Goal: Task Accomplishment & Management: Manage account settings

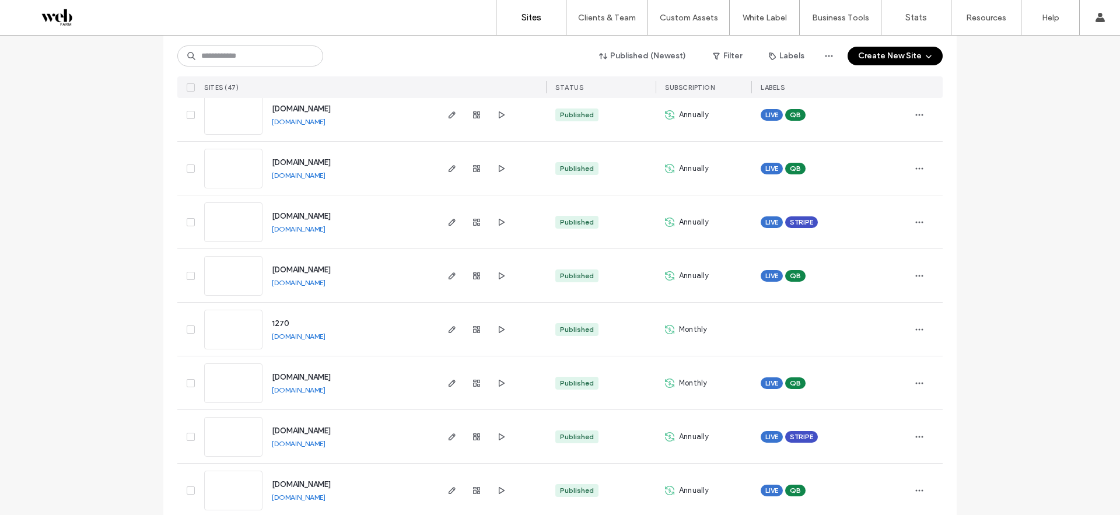
scroll to position [1226, 0]
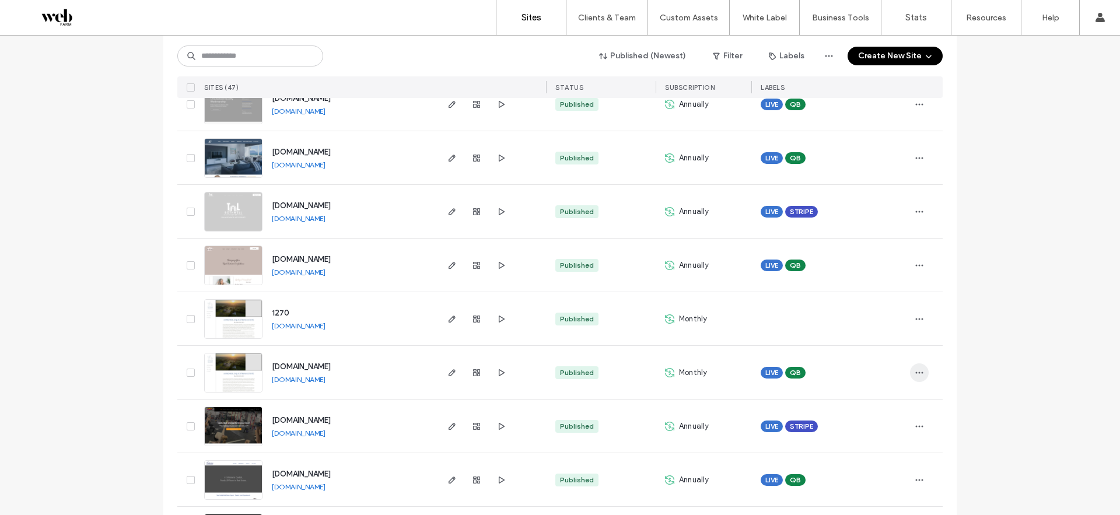
click at [919, 376] on icon "button" at bounding box center [919, 372] width 9 height 9
click at [968, 359] on div "Site List Start with a template Get a head start with AI Collect content first …" at bounding box center [560, 175] width 1120 height 2731
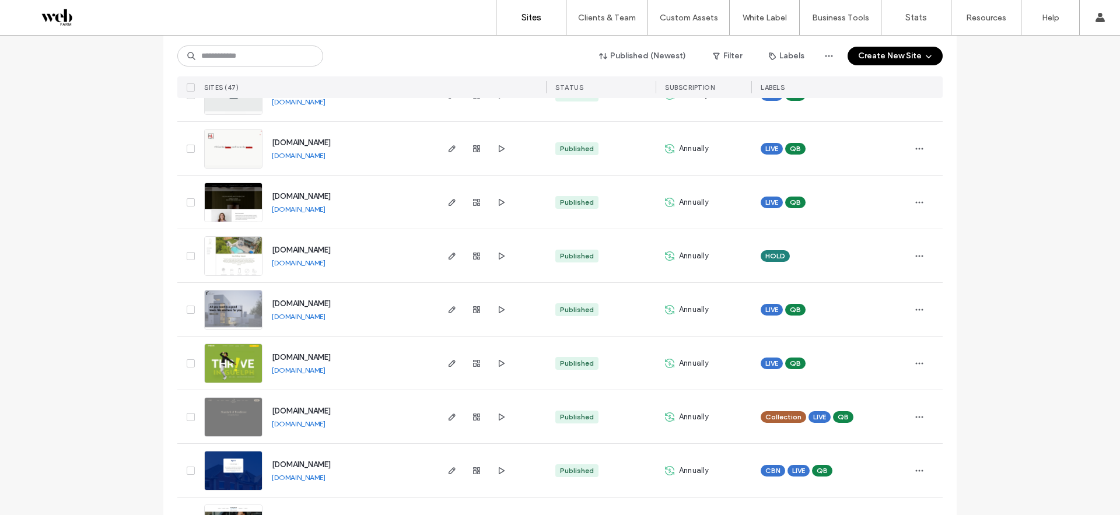
scroll to position [0, 0]
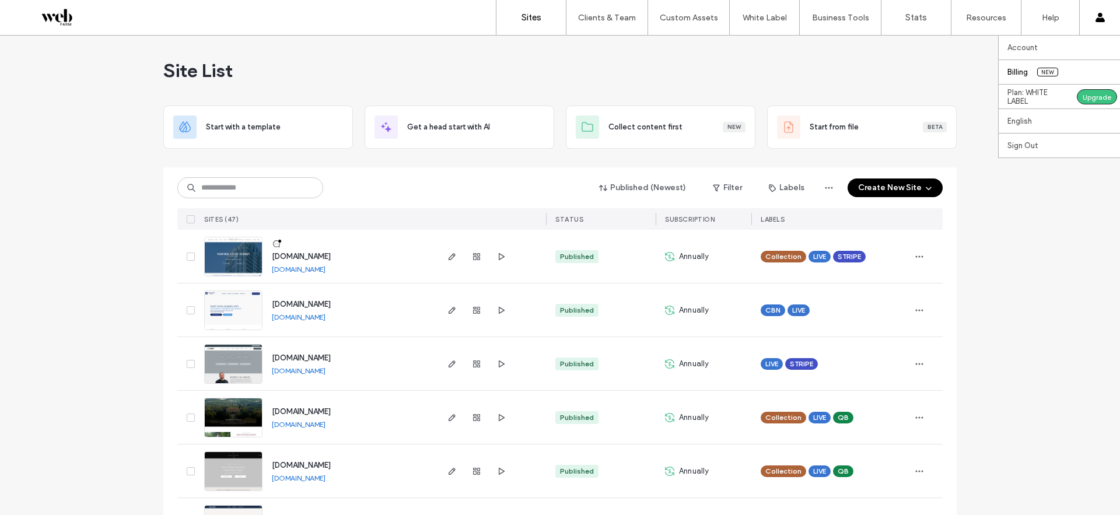
click at [1020, 76] on label "Billing" at bounding box center [1018, 72] width 20 height 9
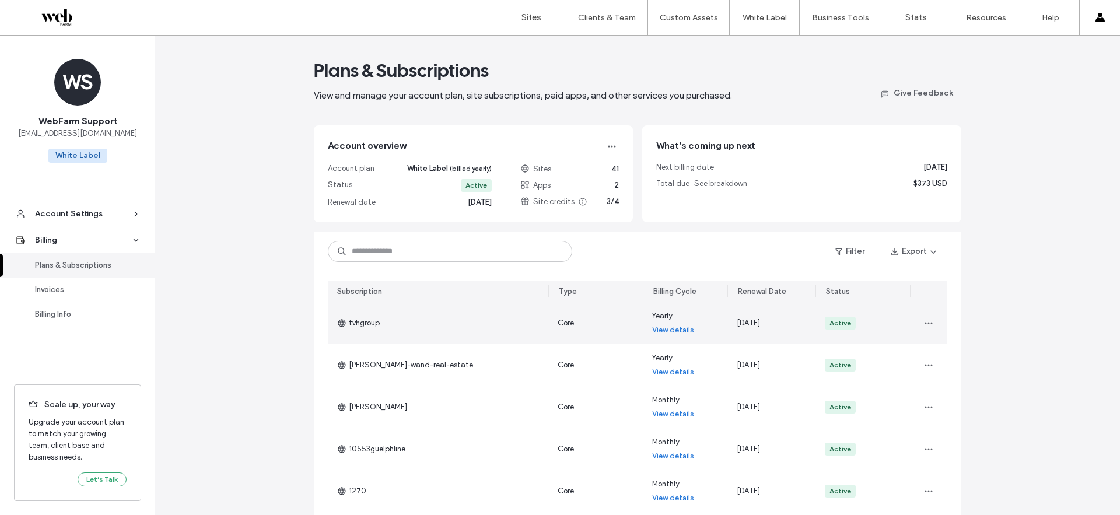
click at [679, 327] on link "View details" at bounding box center [673, 330] width 42 height 12
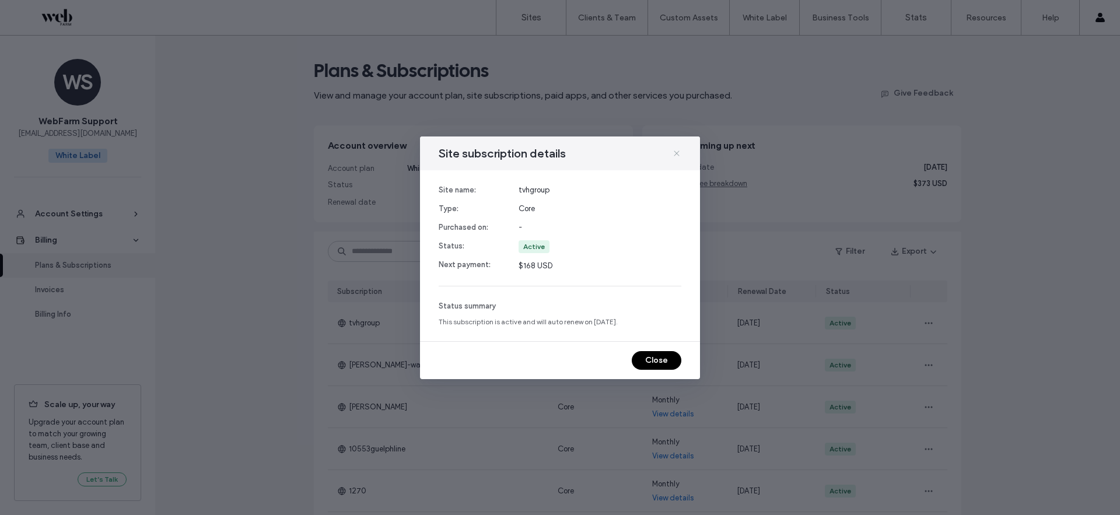
click at [676, 152] on icon at bounding box center [676, 153] width 9 height 9
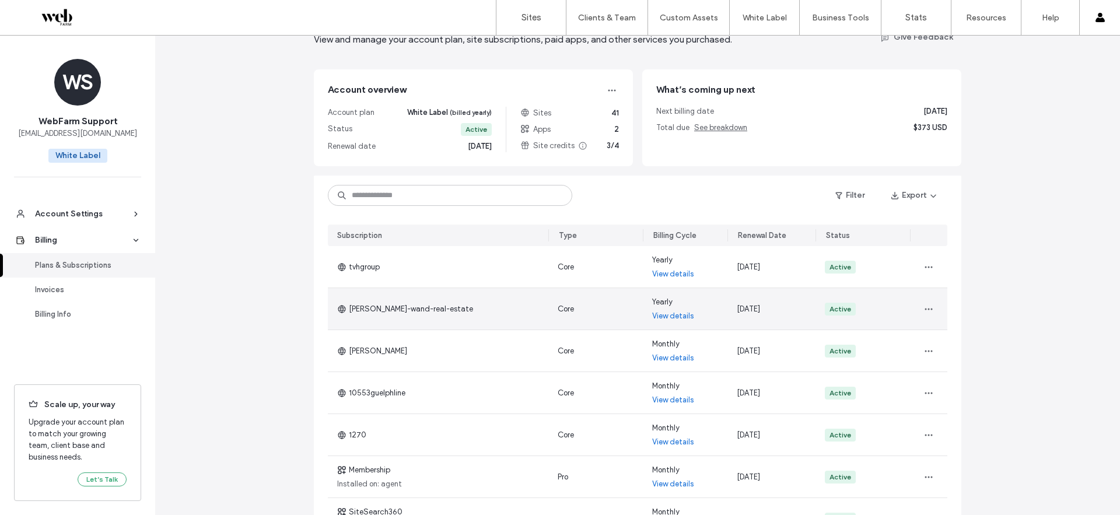
scroll to position [57, 0]
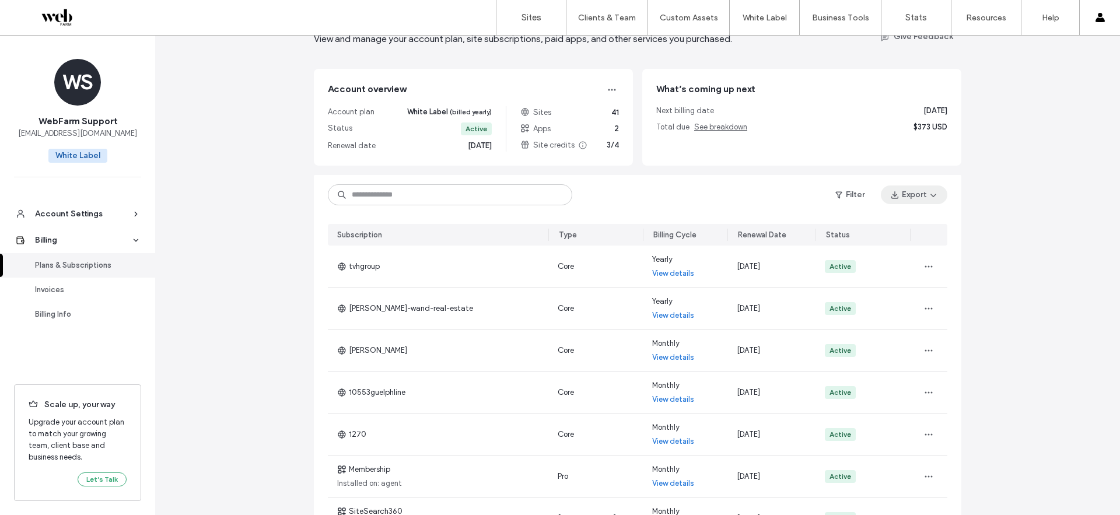
click at [915, 188] on button "Export" at bounding box center [914, 195] width 67 height 19
click at [698, 199] on div "Filter Export" at bounding box center [638, 195] width 648 height 40
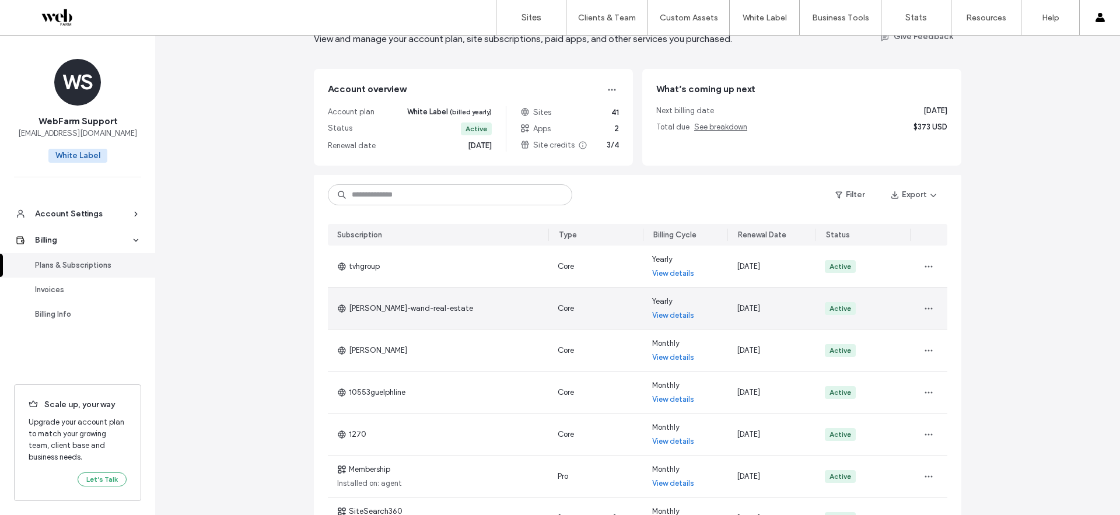
click at [677, 316] on link "View details" at bounding box center [673, 316] width 42 height 12
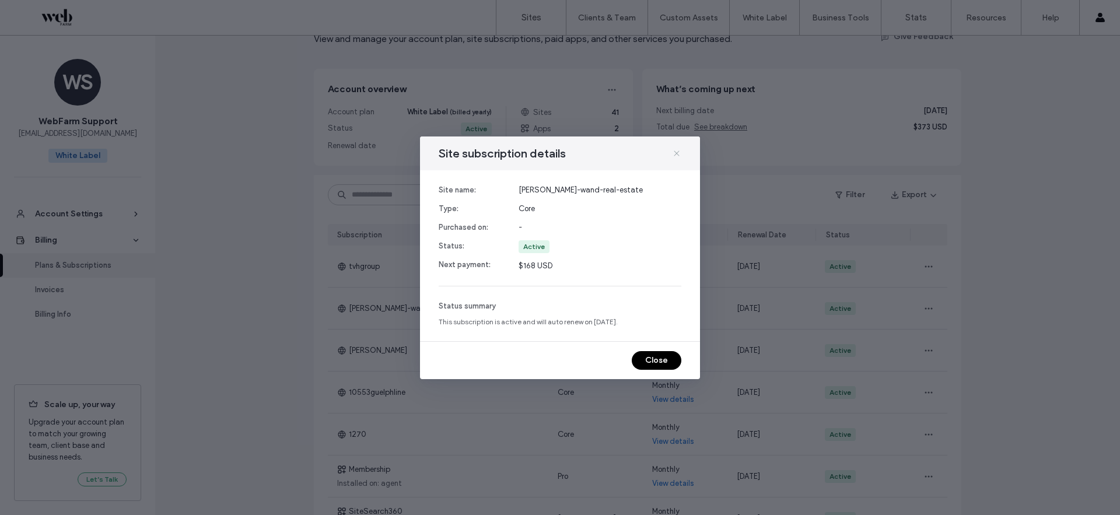
click at [680, 155] on icon at bounding box center [676, 153] width 9 height 9
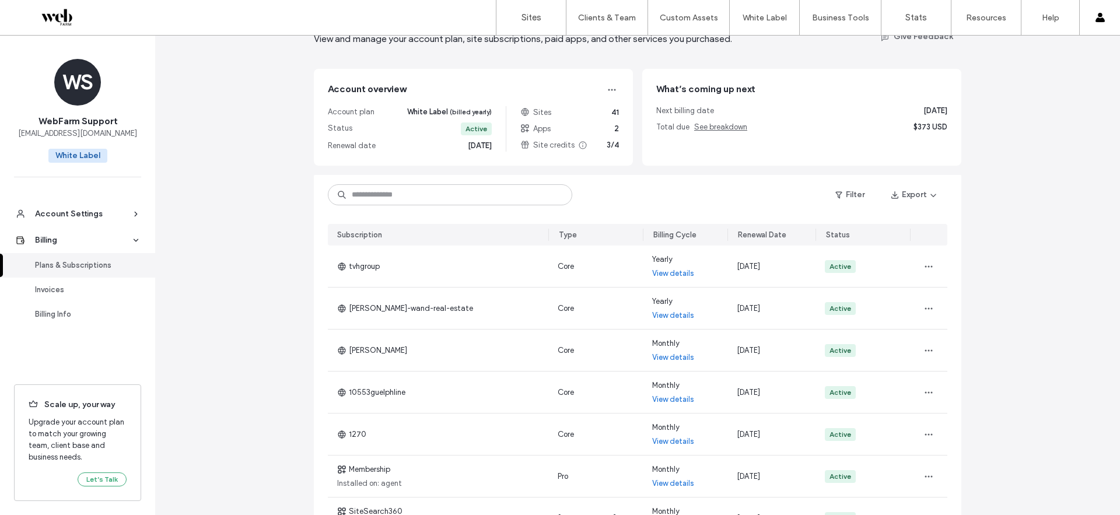
click at [232, 263] on div "Plans & Subscriptions View and manage your account plan, site subscriptions, pa…" at bounding box center [637, 352] width 965 height 747
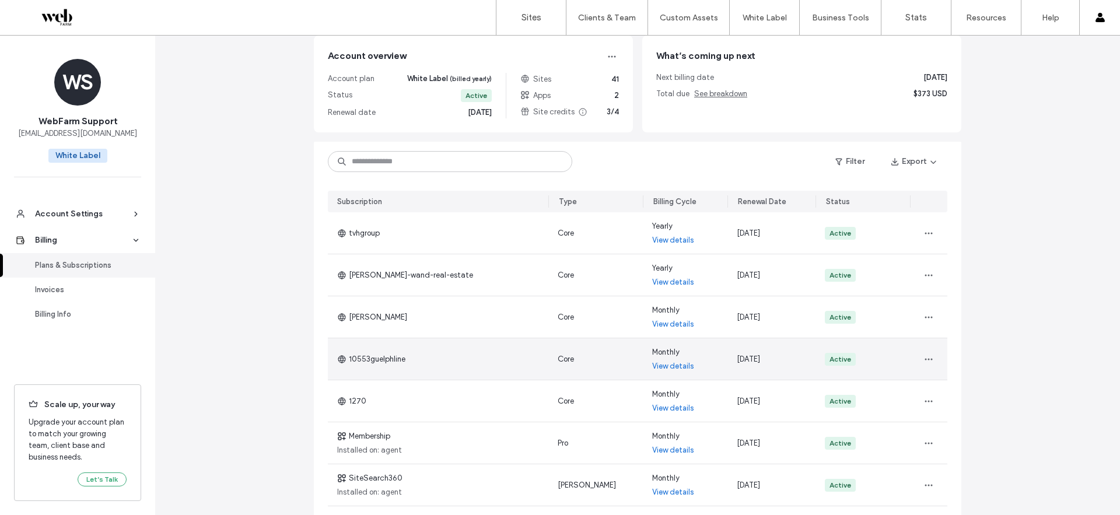
scroll to position [95, 0]
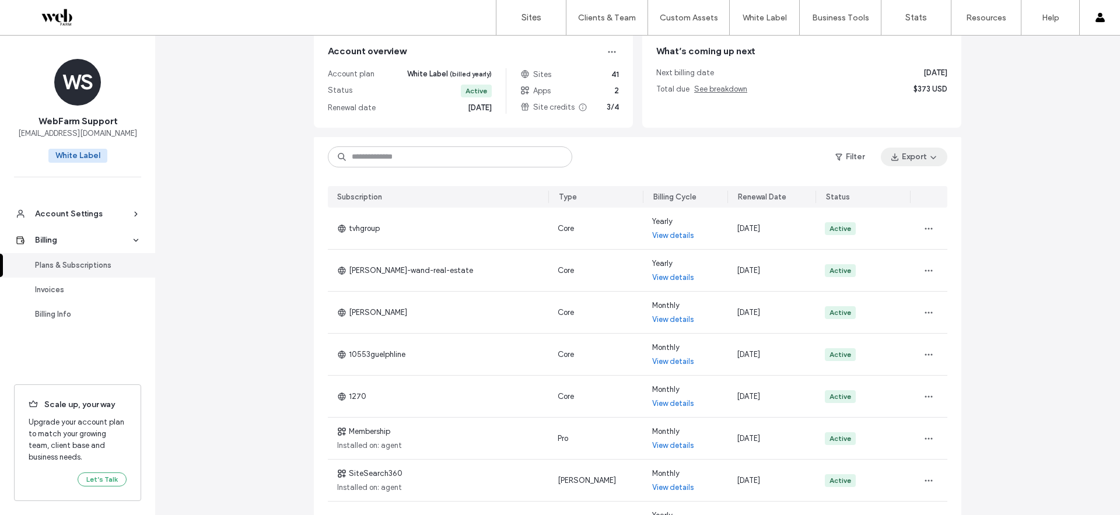
click at [929, 156] on icon "button" at bounding box center [933, 156] width 9 height 9
click at [1046, 244] on div "Plans & Subscriptions View and manage your account plan, site subscriptions, pa…" at bounding box center [637, 314] width 965 height 747
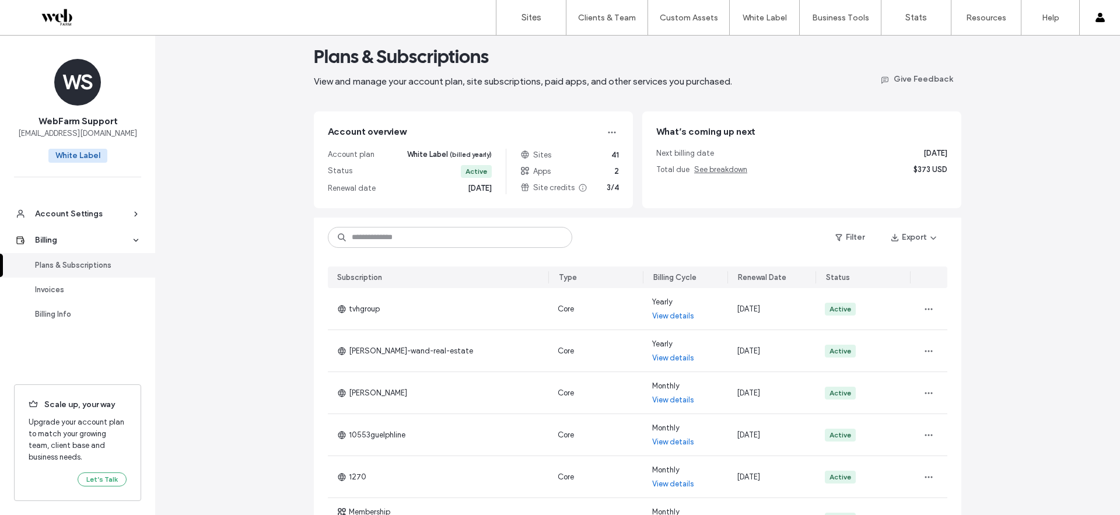
scroll to position [0, 0]
